Goal: Task Accomplishment & Management: Manage account settings

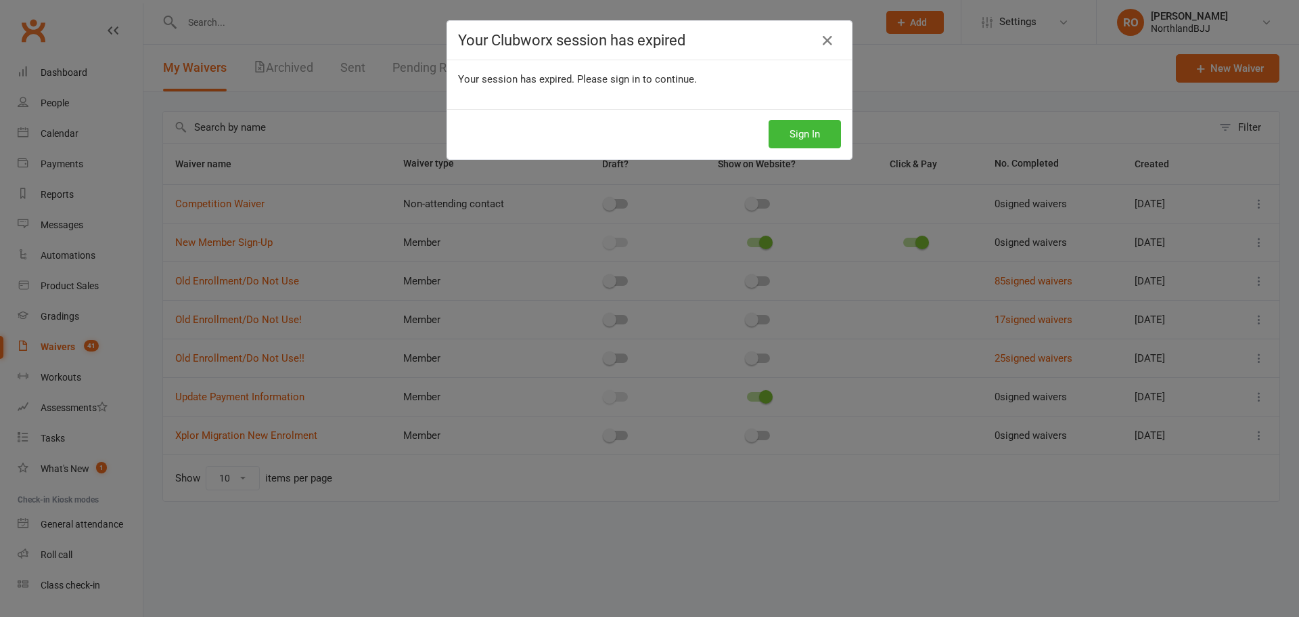
click at [824, 41] on icon at bounding box center [828, 40] width 16 height 16
click at [820, 37] on icon at bounding box center [828, 40] width 16 height 16
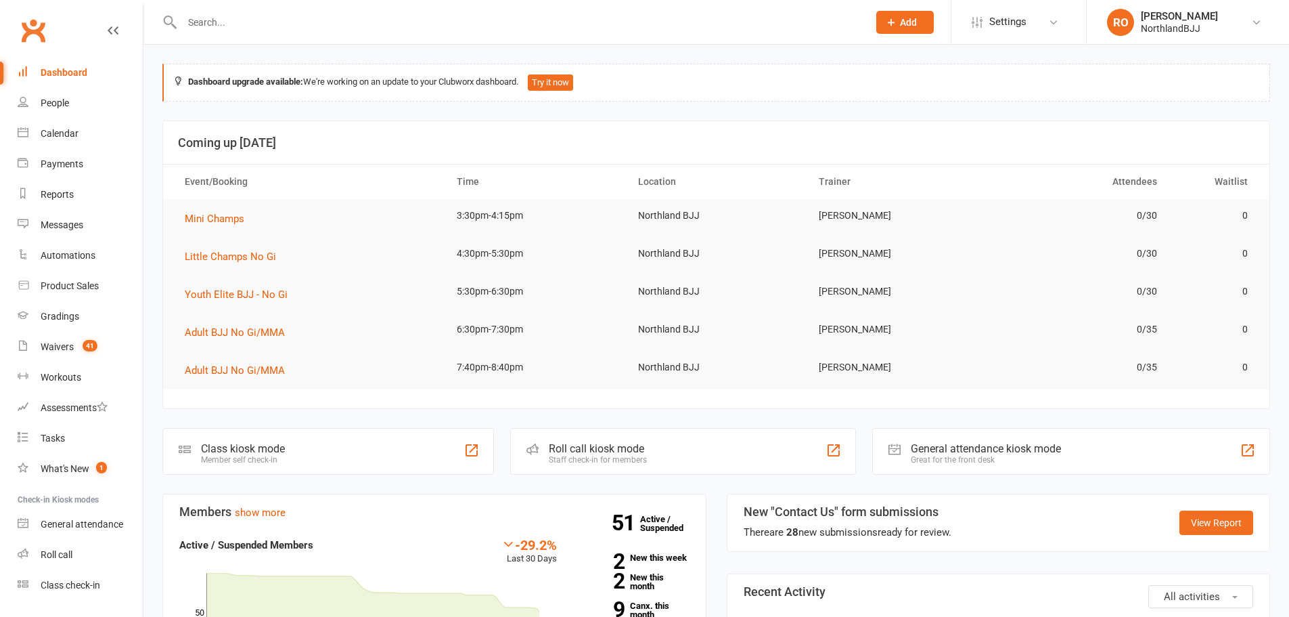
click at [1045, 32] on link "Settings" at bounding box center [1019, 22] width 94 height 30
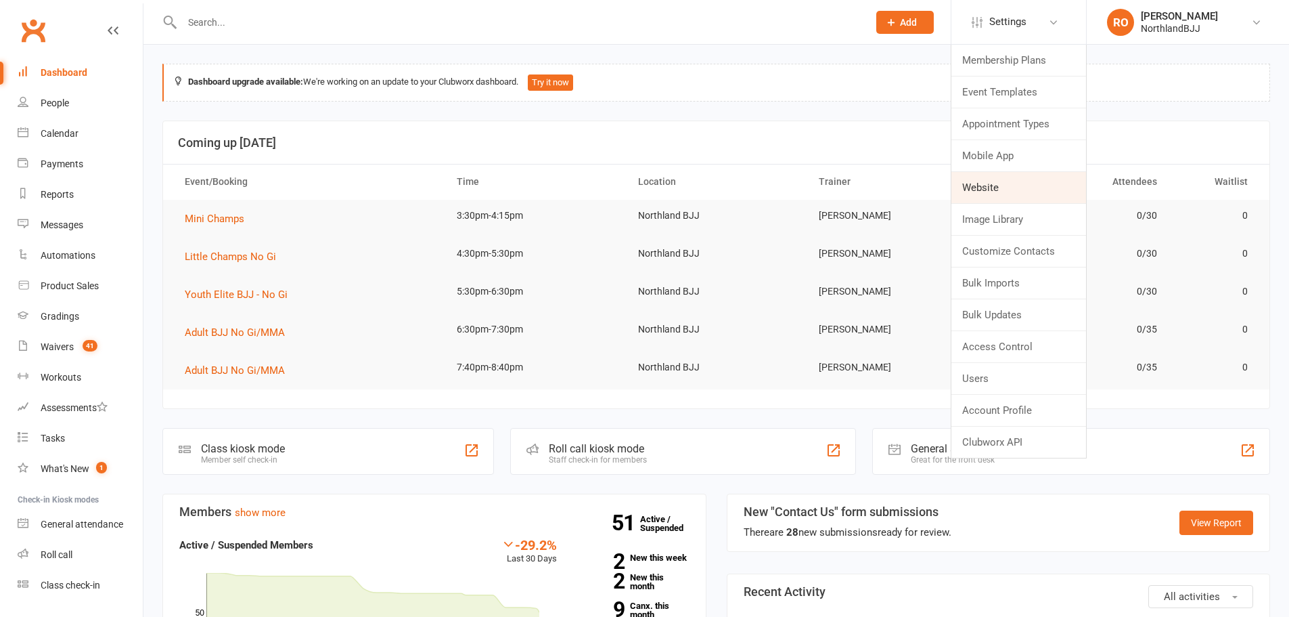
click at [1015, 197] on link "Website" at bounding box center [1019, 187] width 135 height 31
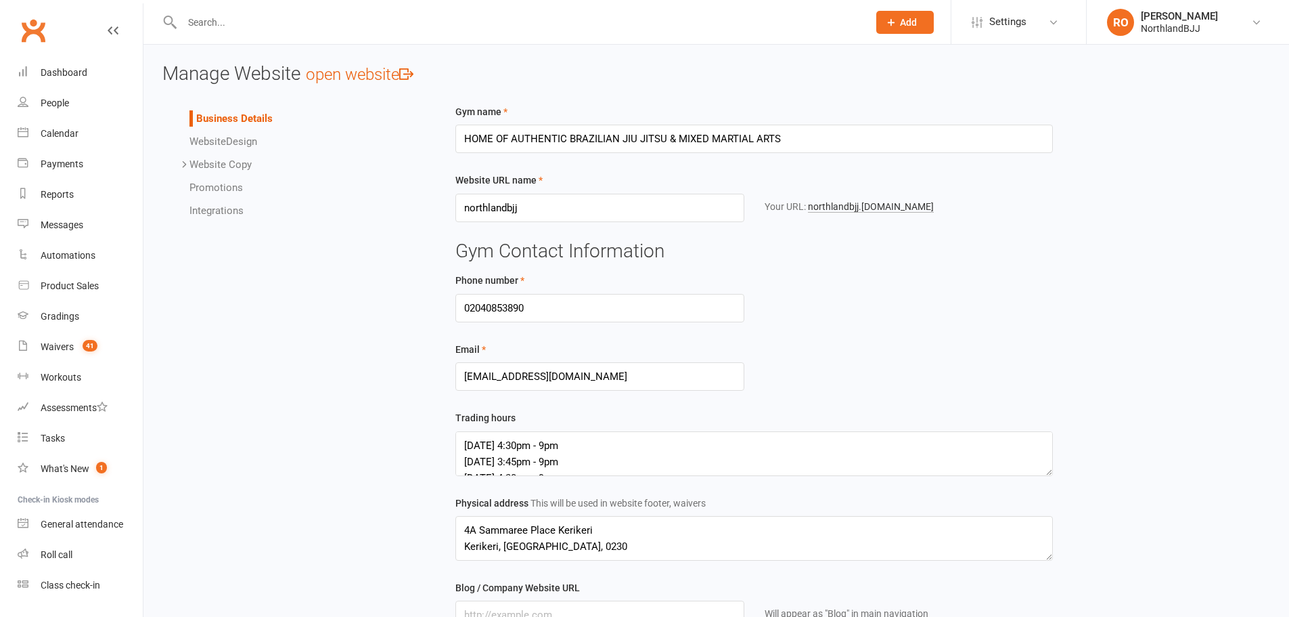
click at [217, 141] on span "Website" at bounding box center [207, 141] width 37 height 12
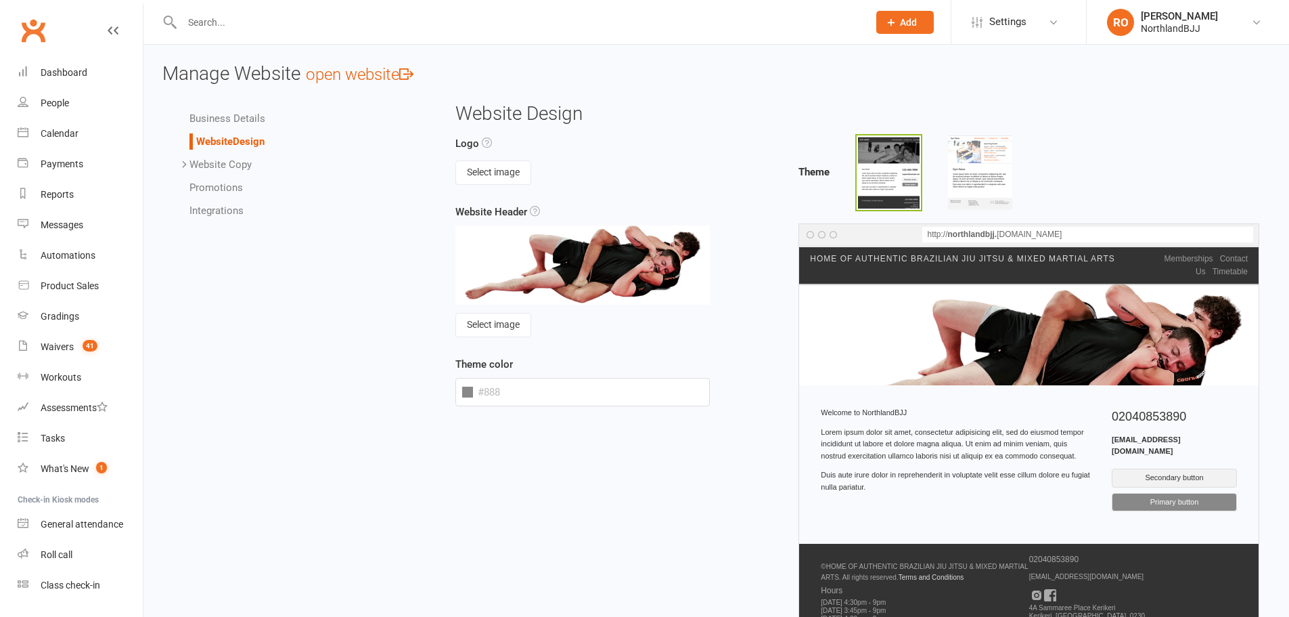
click at [197, 125] on li "Business Details" at bounding box center [306, 118] width 235 height 16
click at [229, 116] on link "Business Details" at bounding box center [227, 118] width 76 height 12
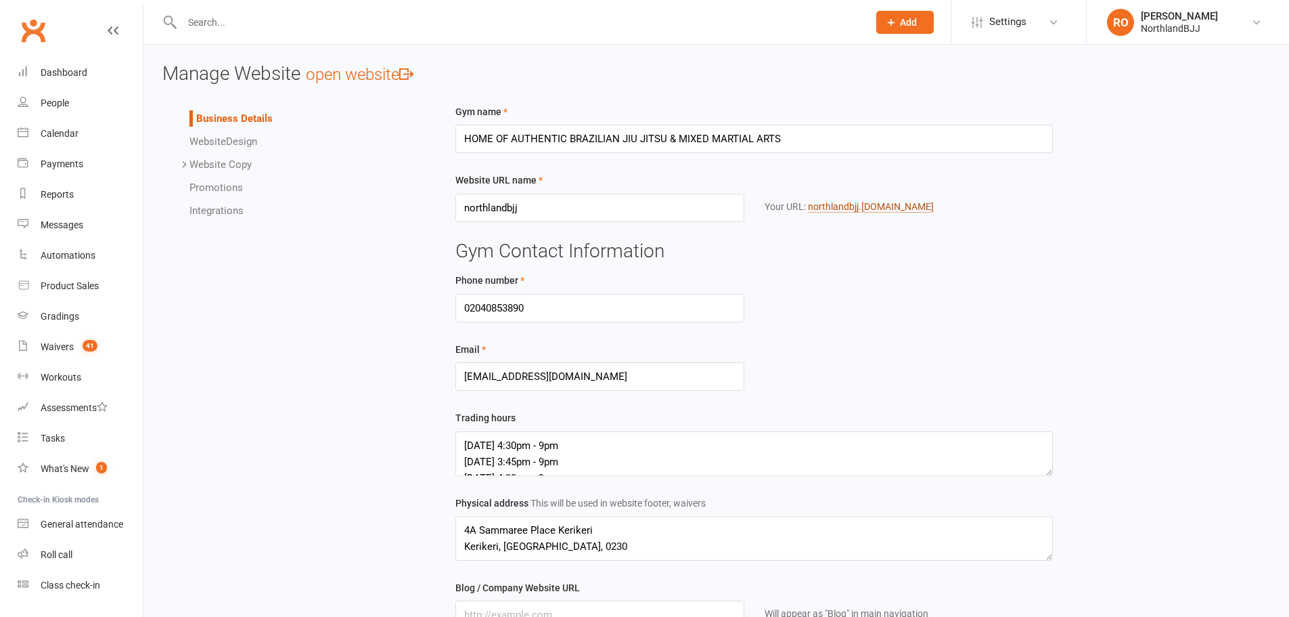
click at [825, 208] on link "northlandbjj .clubworx.com" at bounding box center [871, 207] width 126 height 12
click at [1228, 23] on link "RO Rafael Oliveira NorthlandBJJ" at bounding box center [1188, 22] width 162 height 27
click at [1174, 56] on link "My profile" at bounding box center [1188, 60] width 202 height 31
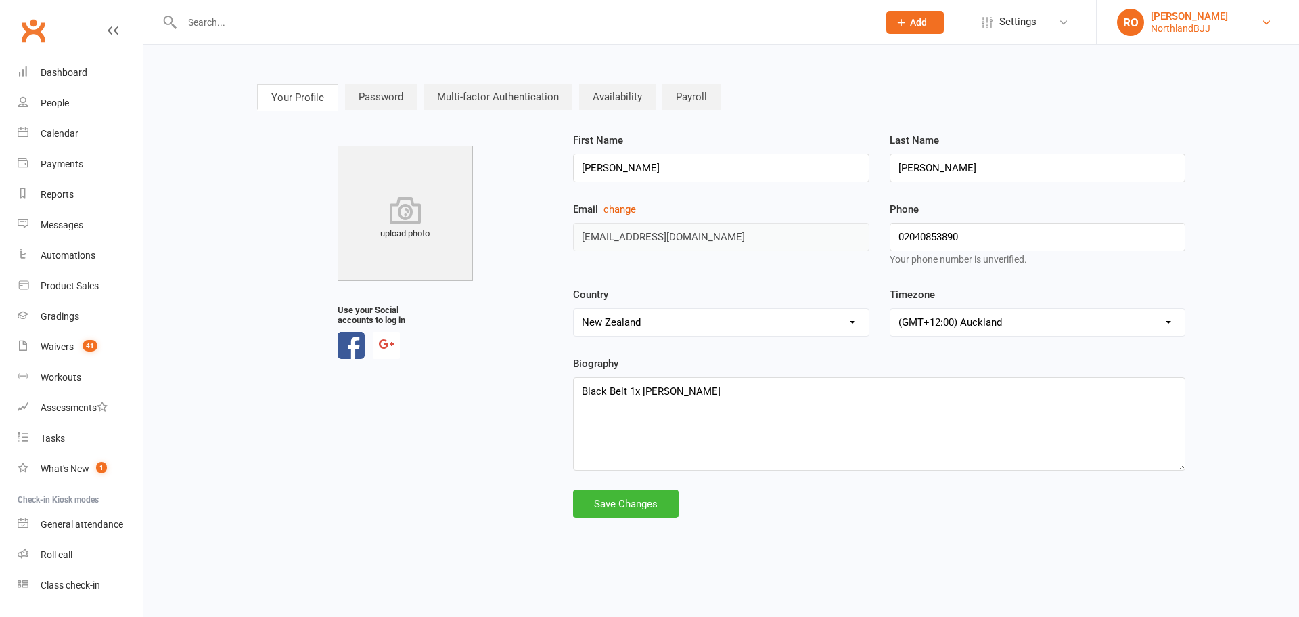
click at [1228, 12] on link "RO Rafael Oliveira NorthlandBJJ" at bounding box center [1198, 22] width 162 height 27
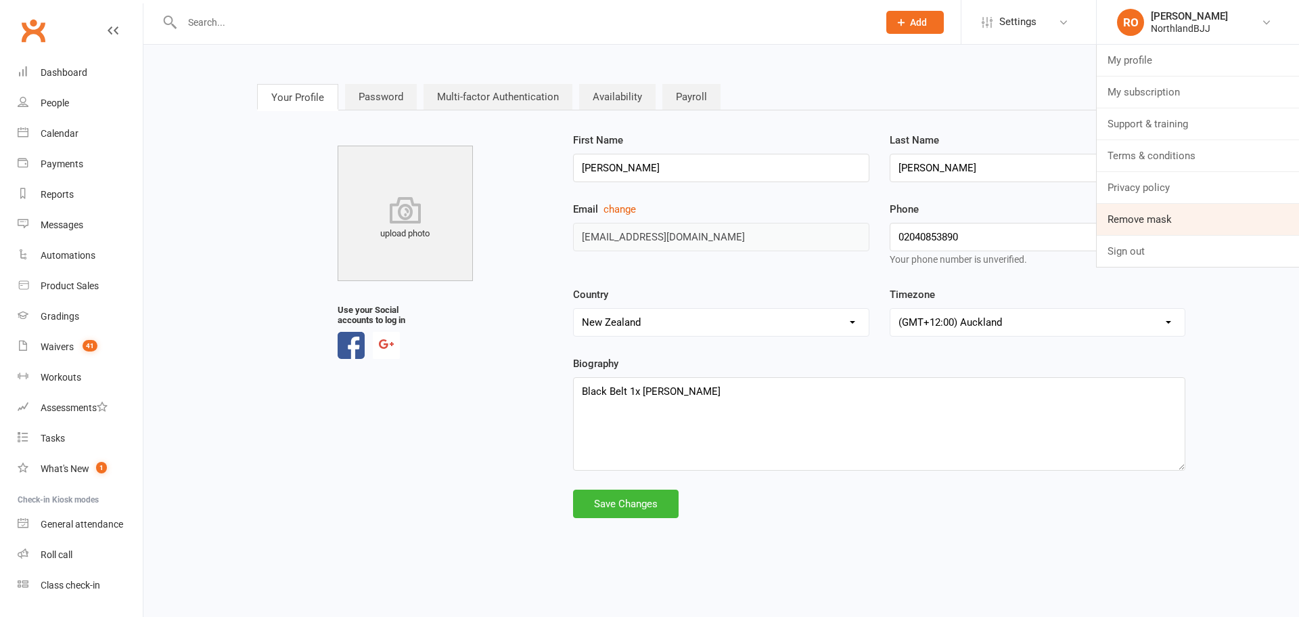
click at [1190, 220] on link "Remove mask" at bounding box center [1198, 219] width 202 height 31
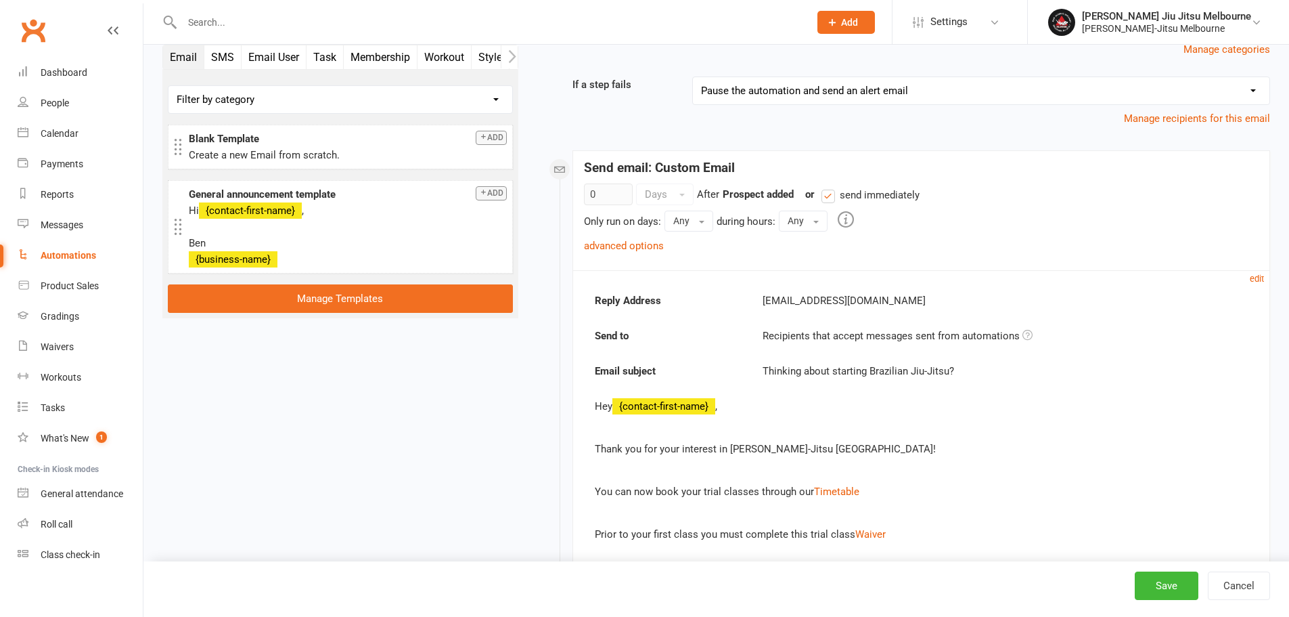
scroll to position [135, 0]
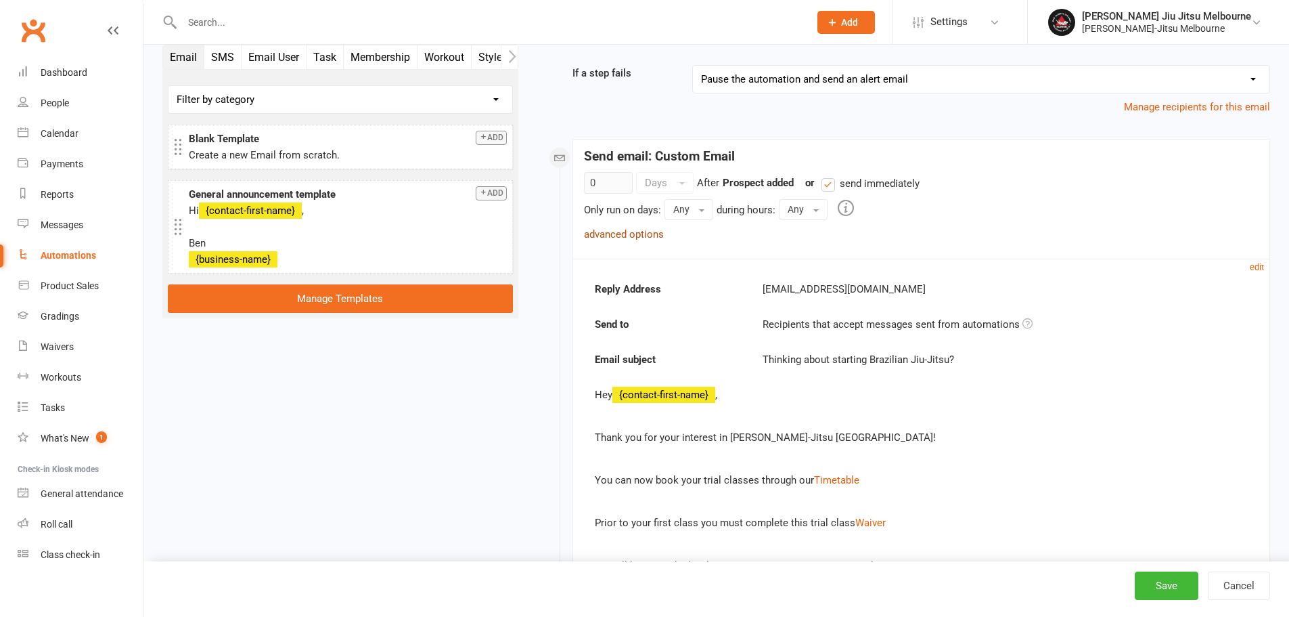
click at [642, 233] on link "advanced options" at bounding box center [624, 234] width 80 height 12
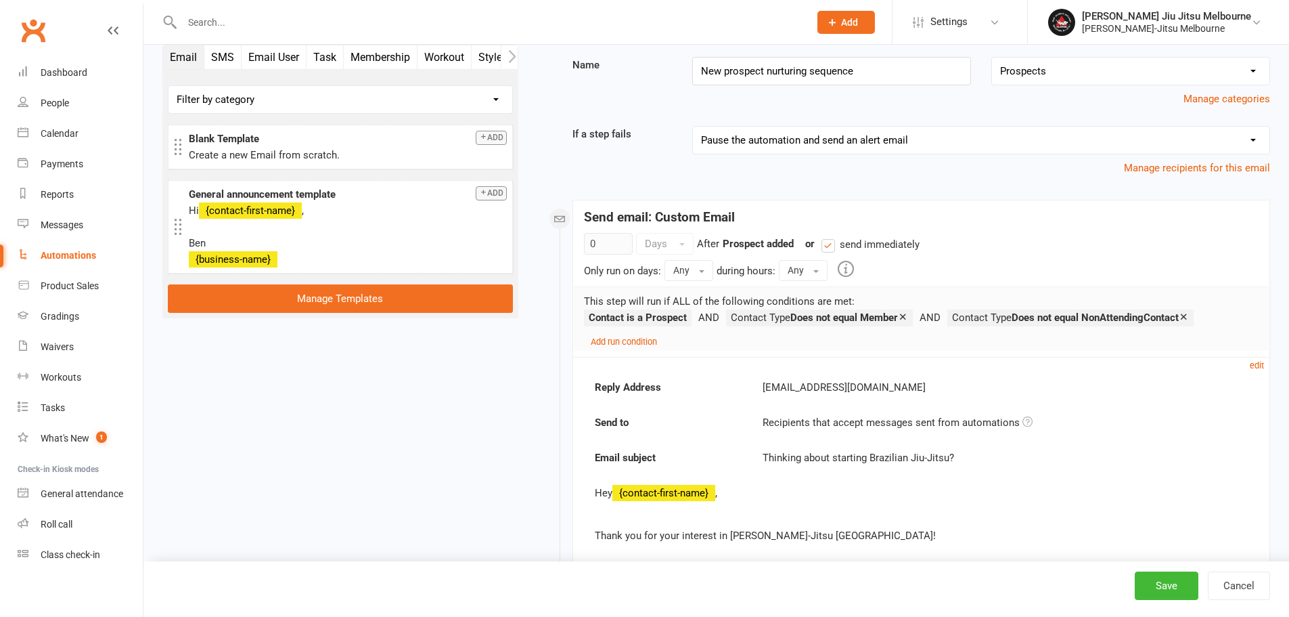
scroll to position [68, 0]
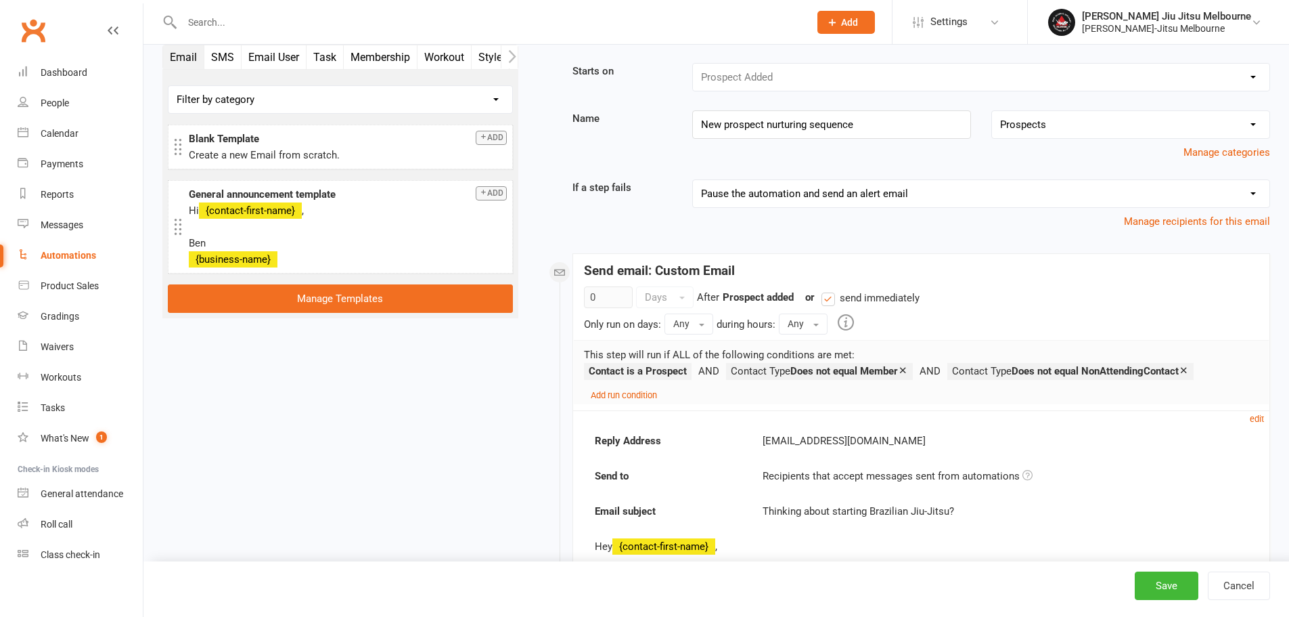
scroll to position [0, 0]
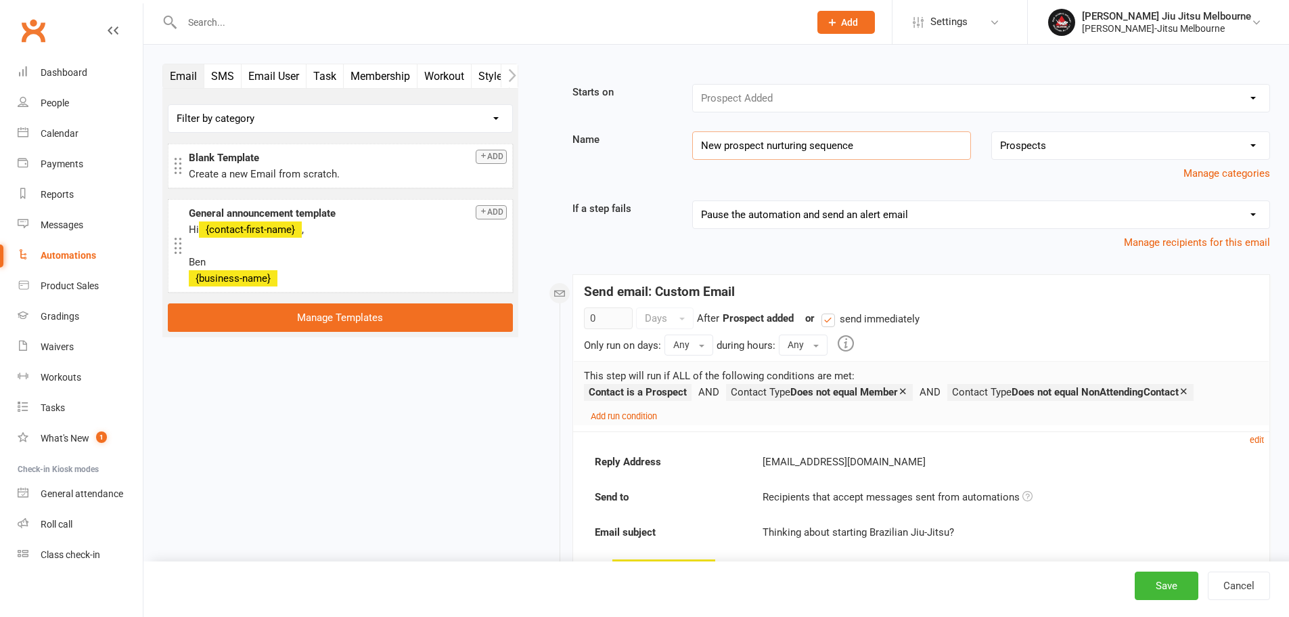
drag, startPoint x: 822, startPoint y: 149, endPoint x: 694, endPoint y: 148, distance: 127.9
click at [694, 148] on input "New prospect nurturing sequence" at bounding box center [831, 145] width 279 height 28
click at [1188, 18] on div "Jean Jacques Machado Jiu Jitsu Melbourne" at bounding box center [1166, 16] width 169 height 12
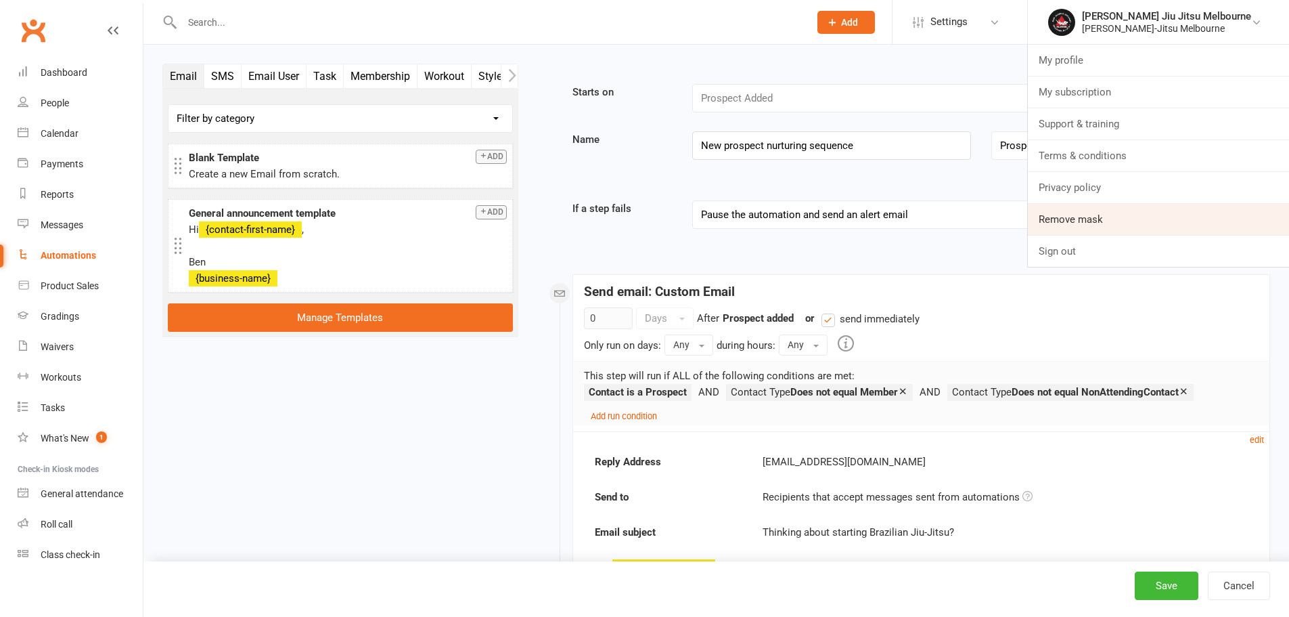
drag, startPoint x: 1132, startPoint y: 212, endPoint x: 1111, endPoint y: 213, distance: 21.7
click at [1132, 212] on link "Remove mask" at bounding box center [1158, 219] width 261 height 31
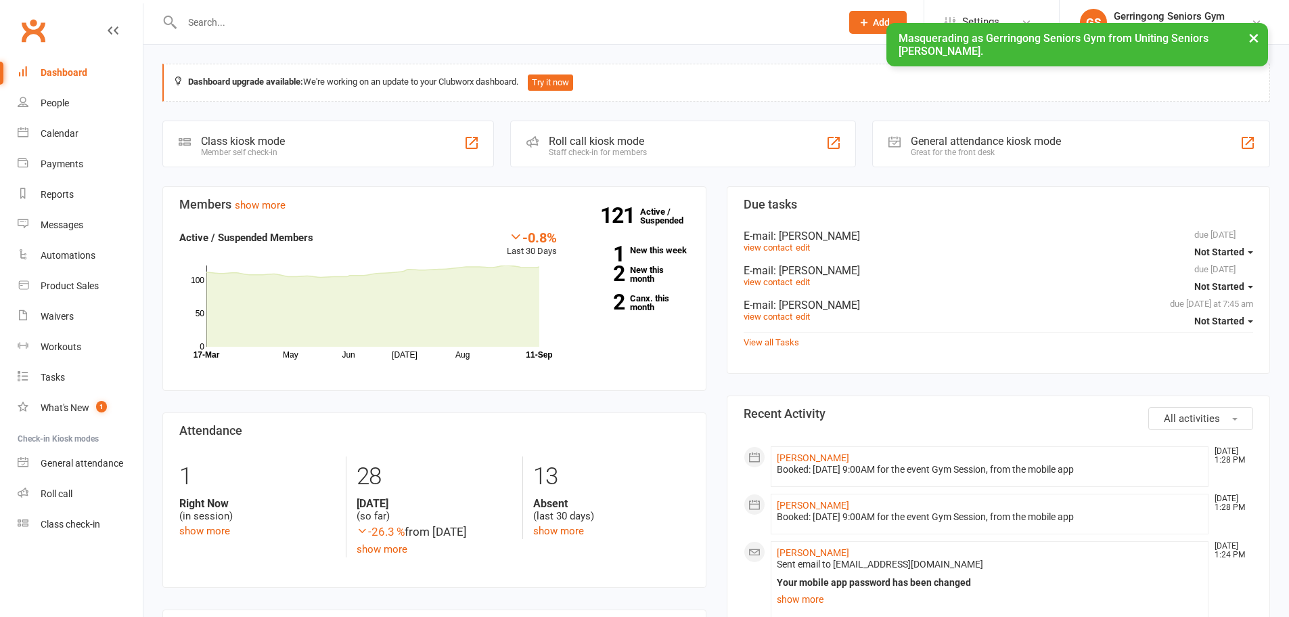
click at [220, 19] on input "text" at bounding box center [505, 22] width 654 height 19
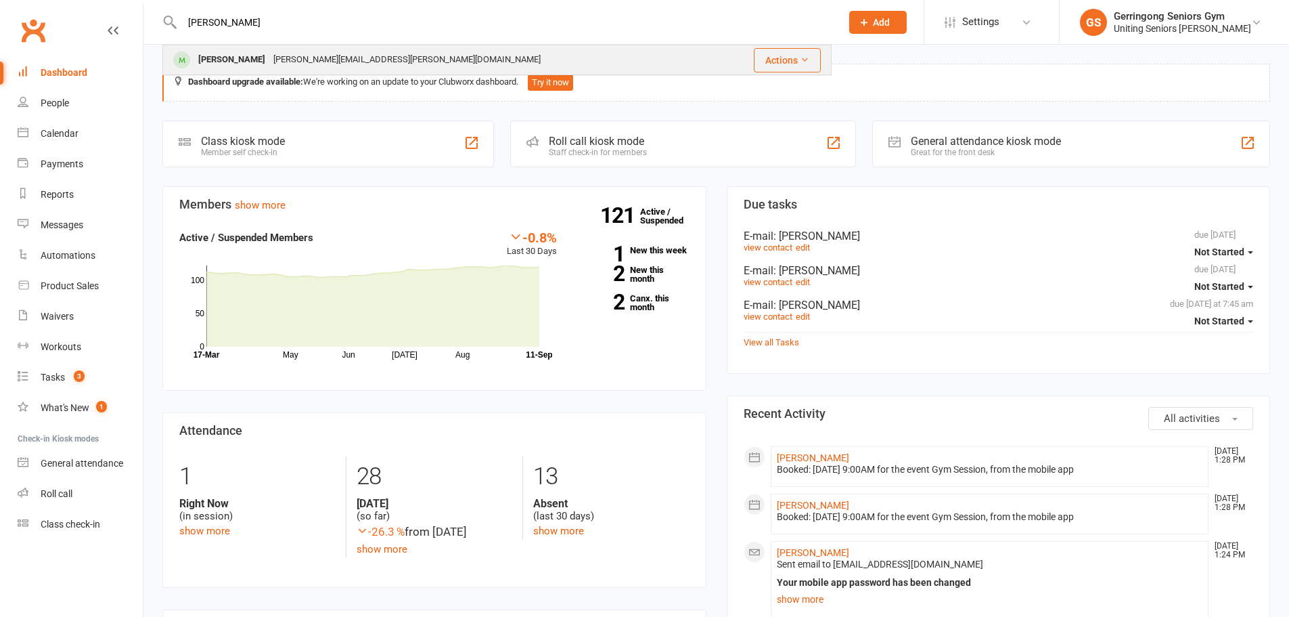
type input "dennis"
click at [225, 64] on div "[PERSON_NAME]" at bounding box center [231, 60] width 75 height 20
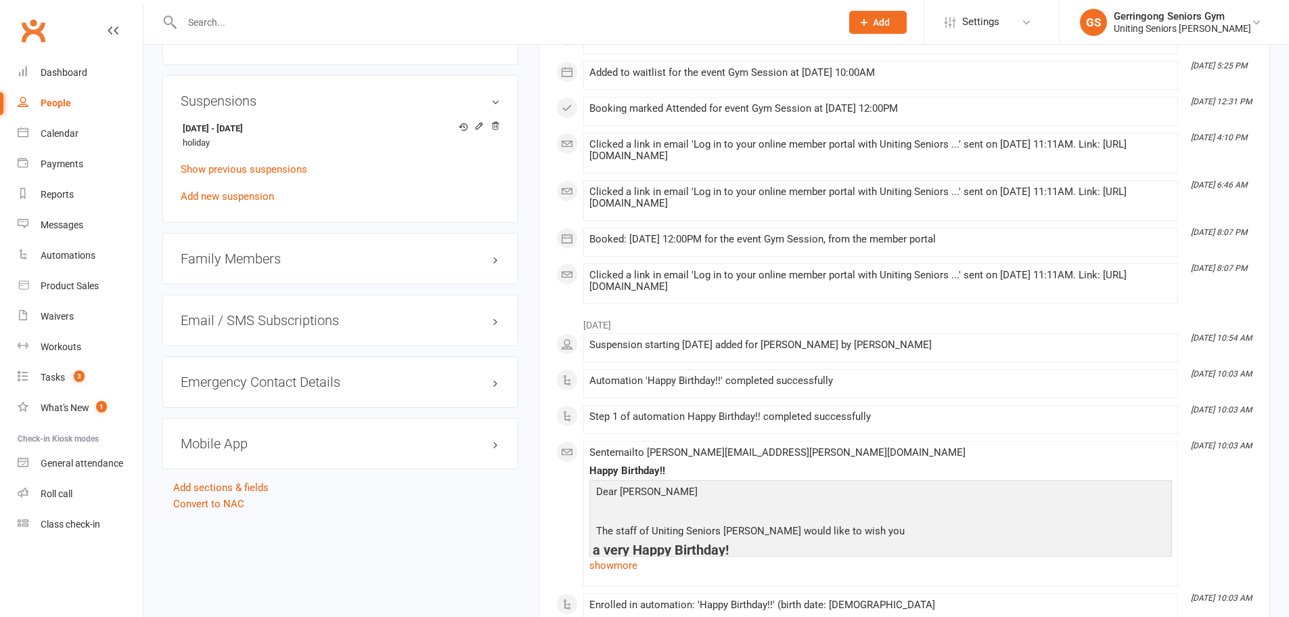
scroll to position [1015, 0]
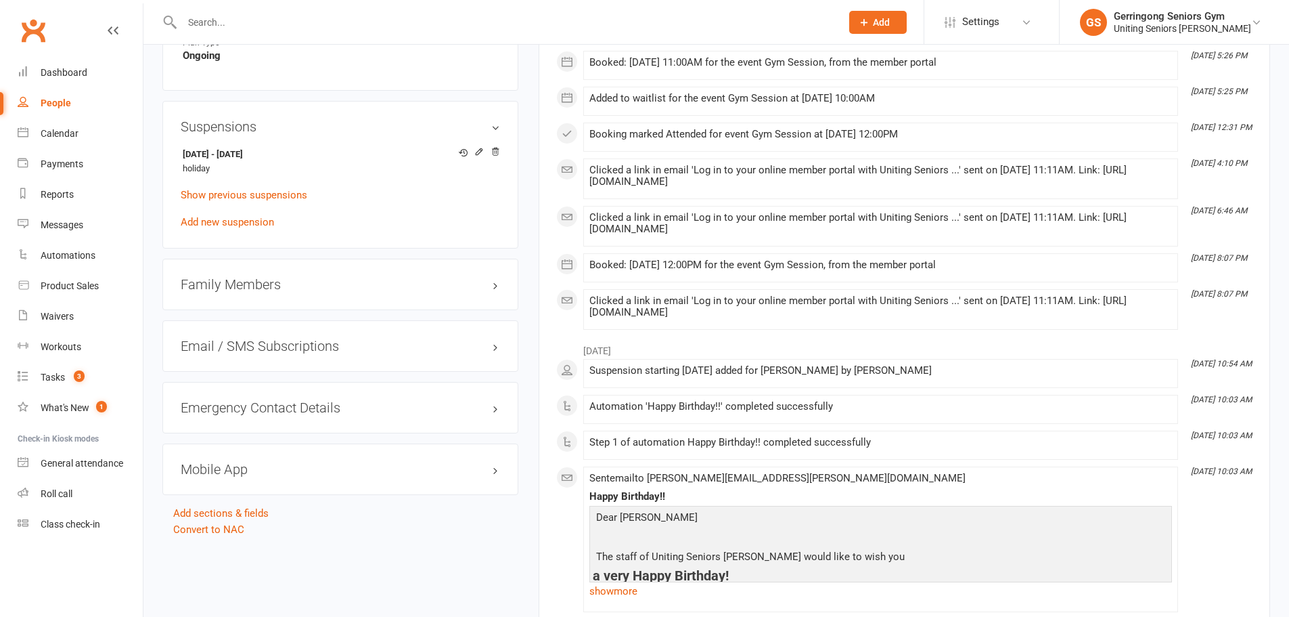
click at [516, 443] on div "Mobile App" at bounding box center [340, 468] width 356 height 51
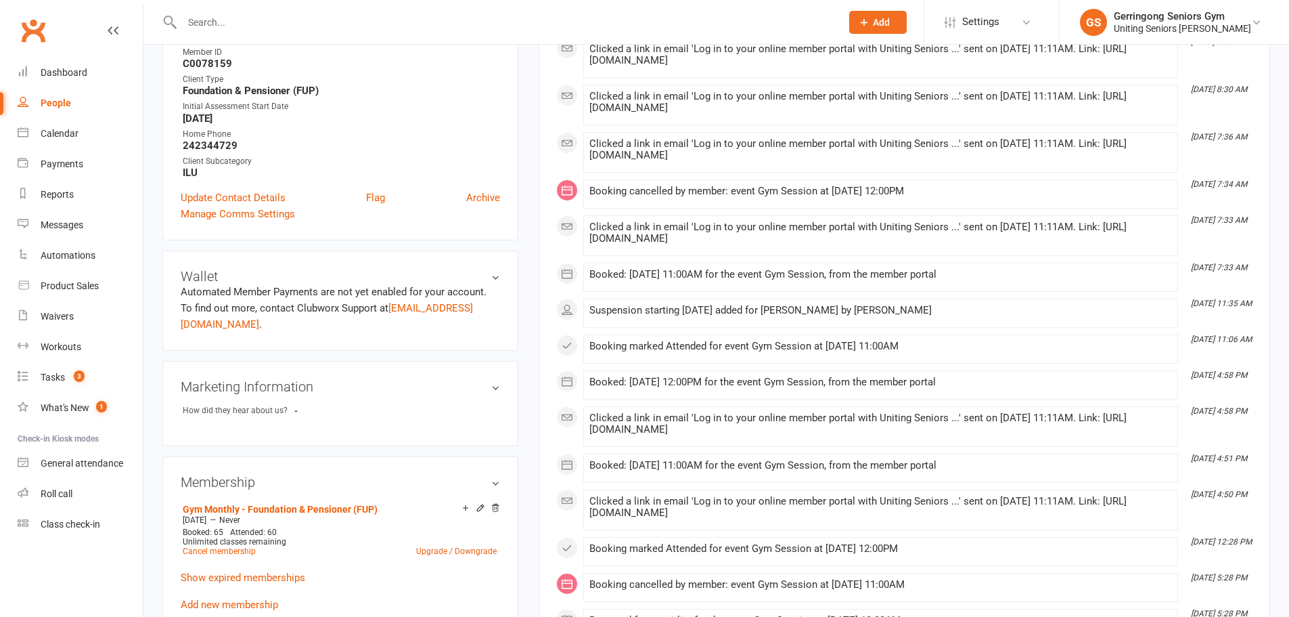
scroll to position [0, 0]
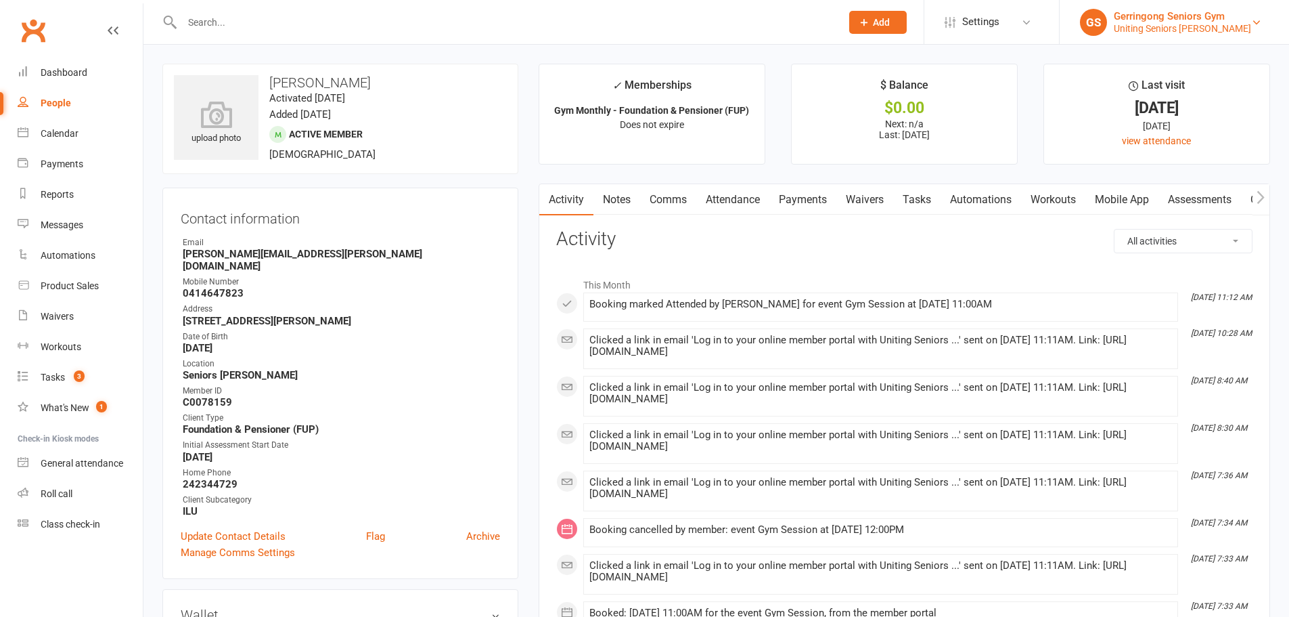
click at [1201, 30] on div "Uniting Seniors [PERSON_NAME]" at bounding box center [1182, 28] width 137 height 12
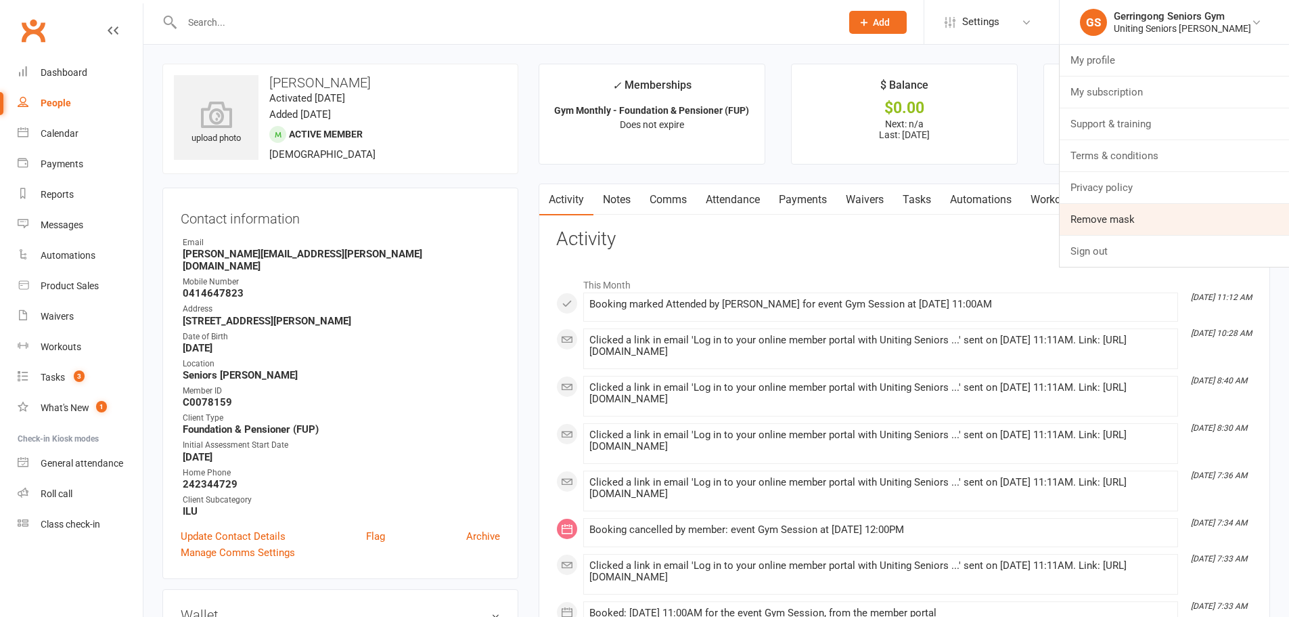
click at [1162, 229] on link "Remove mask" at bounding box center [1174, 219] width 229 height 31
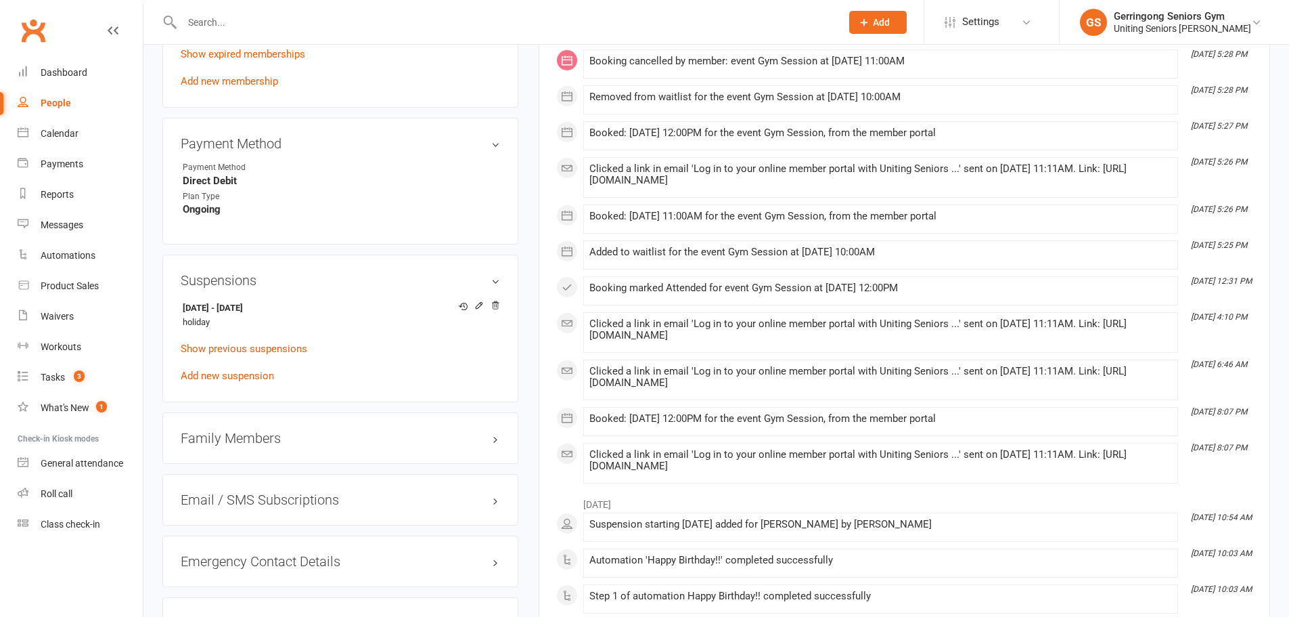
scroll to position [1015, 0]
